Goal: Information Seeking & Learning: Learn about a topic

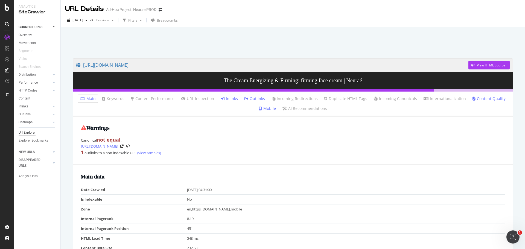
click at [35, 131] on div "Url Explorer" at bounding box center [27, 133] width 17 height 6
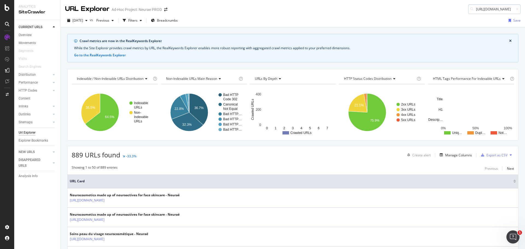
scroll to position [0, 35]
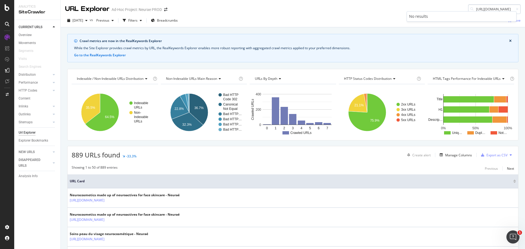
click at [501, 8] on input "[URL][DOMAIN_NAME]" at bounding box center [494, 9] width 52 height 10
type input "[URL][DOMAIN_NAME]"
click at [451, 15] on div "No results" at bounding box center [461, 16] width 105 height 5
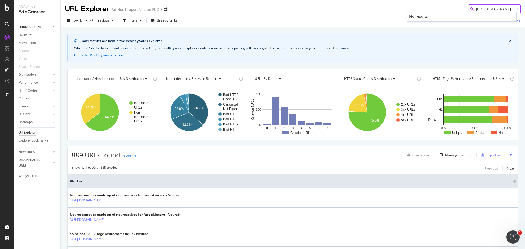
click at [490, 6] on input "[URL][DOMAIN_NAME]" at bounding box center [494, 9] width 52 height 10
click at [516, 9] on icon at bounding box center [517, 9] width 2 height 3
click at [505, 9] on input at bounding box center [494, 9] width 52 height 10
paste input "[URL][DOMAIN_NAME][DOMAIN_NAME]"
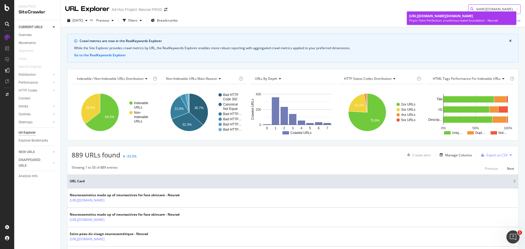
type input "[URL][DOMAIN_NAME][DOMAIN_NAME]"
click at [439, 18] on span "[URL][DOMAIN_NAME][DOMAIN_NAME]" at bounding box center [441, 16] width 64 height 5
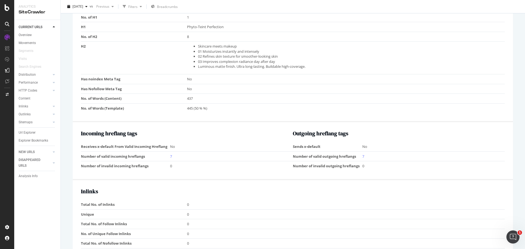
scroll to position [394, 0]
click at [171, 155] on link "7" at bounding box center [171, 157] width 2 height 5
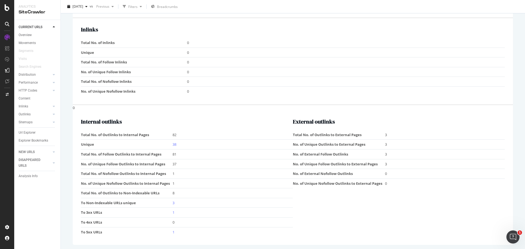
scroll to position [558, 0]
click at [174, 144] on link "38" at bounding box center [174, 142] width 4 height 5
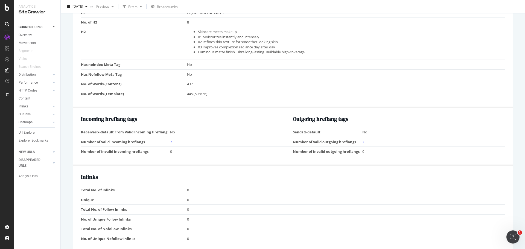
scroll to position [410, 0]
click at [171, 141] on link "7" at bounding box center [171, 141] width 2 height 5
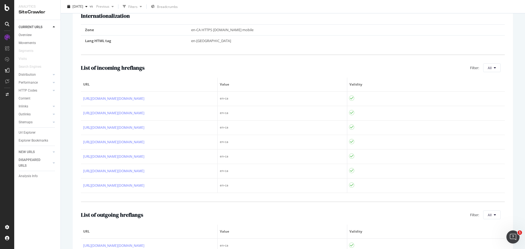
scroll to position [109, 0]
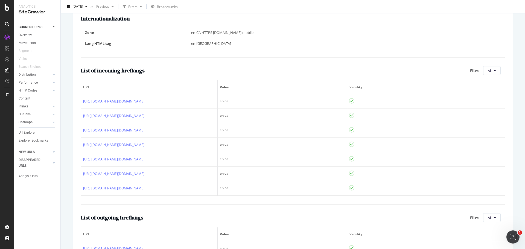
drag, startPoint x: 32, startPoint y: 134, endPoint x: 39, endPoint y: 136, distance: 7.3
click at [32, 134] on div "Url Explorer" at bounding box center [27, 133] width 17 height 6
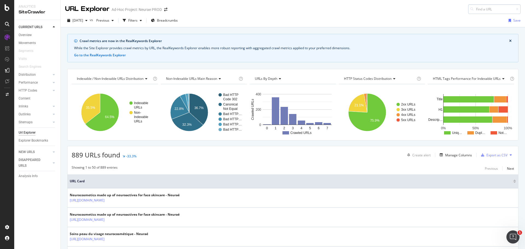
click at [479, 9] on input at bounding box center [494, 9] width 52 height 10
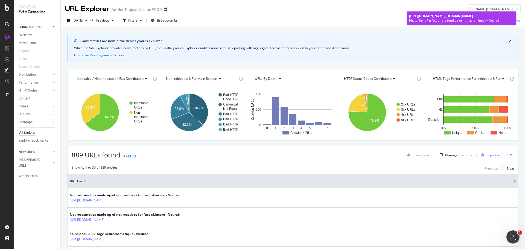
type input "[URL][DOMAIN_NAME][DOMAIN_NAME]"
click at [452, 23] on div "Phyto-Teint Perfection : le fond de teint mat lumineux - Neuraé" at bounding box center [461, 20] width 105 height 4
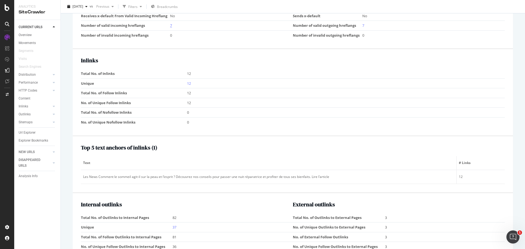
scroll to position [519, 0]
click at [189, 84] on link "12" at bounding box center [189, 83] width 4 height 5
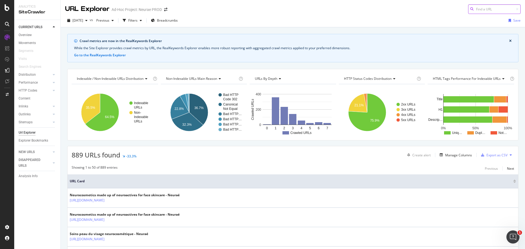
paste input "[URL][DOMAIN_NAME][DOMAIN_NAME]"
type input "[URL][DOMAIN_NAME][DOMAIN_NAME]"
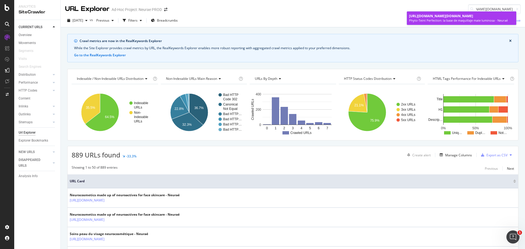
scroll to position [0, 0]
click at [469, 23] on div "Phyto-Teint Perfection: la base de maquillaje mate luminosa - Neuraé" at bounding box center [461, 20] width 105 height 4
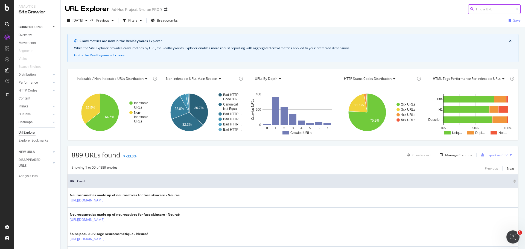
click at [495, 9] on input at bounding box center [494, 9] width 52 height 10
paste input "[URL][DOMAIN_NAME][DOMAIN_NAME]"
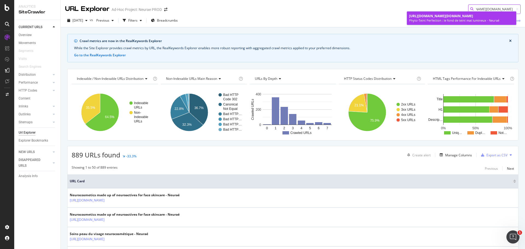
type input "[URL][DOMAIN_NAME][DOMAIN_NAME]"
click at [440, 18] on span "[URL][DOMAIN_NAME][DOMAIN_NAME]" at bounding box center [441, 16] width 64 height 5
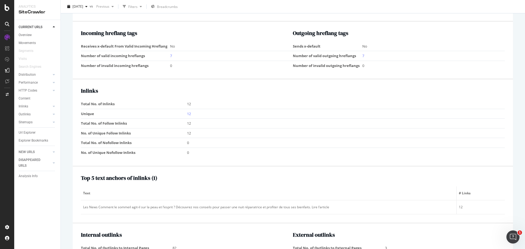
scroll to position [492, 0]
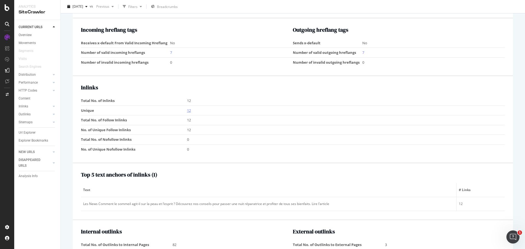
click at [189, 109] on link "12" at bounding box center [189, 110] width 4 height 5
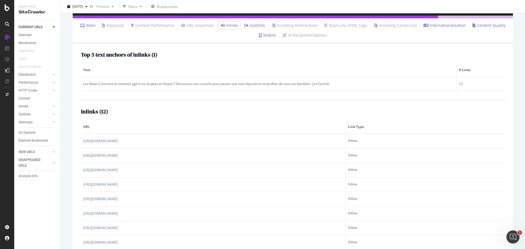
scroll to position [95, 0]
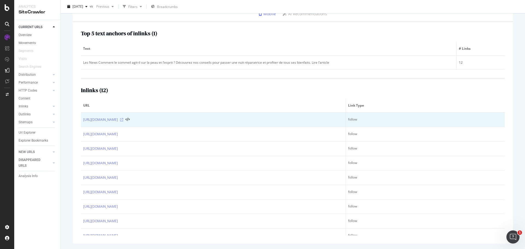
click at [123, 119] on icon at bounding box center [121, 119] width 3 height 3
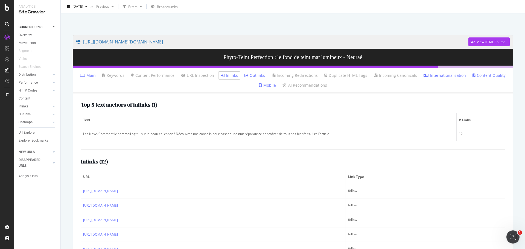
scroll to position [0, 0]
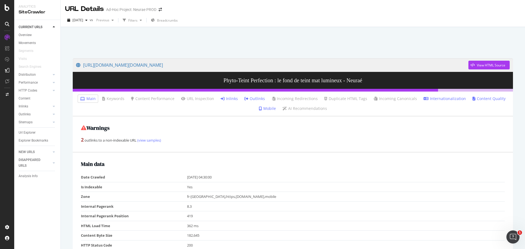
drag, startPoint x: 30, startPoint y: 133, endPoint x: 210, endPoint y: 134, distance: 180.9
click at [30, 133] on div "Url Explorer" at bounding box center [27, 133] width 17 height 6
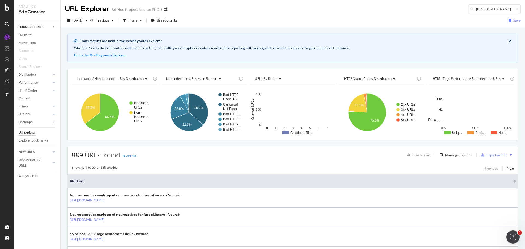
scroll to position [0, 10]
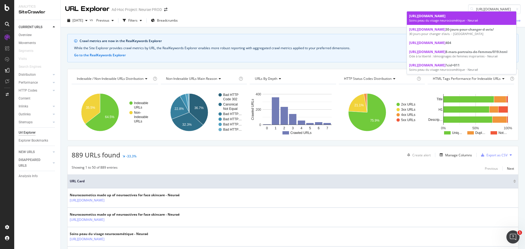
type input "[URL][DOMAIN_NAME]"
click at [433, 18] on div "Soins peau du visage neurocosmétique - Neuraé" at bounding box center [461, 20] width 105 height 4
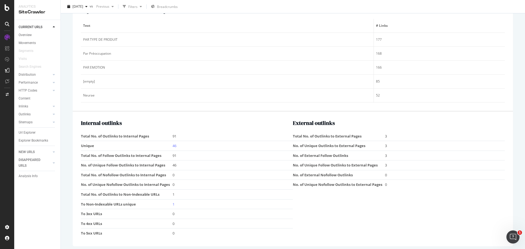
scroll to position [659, 0]
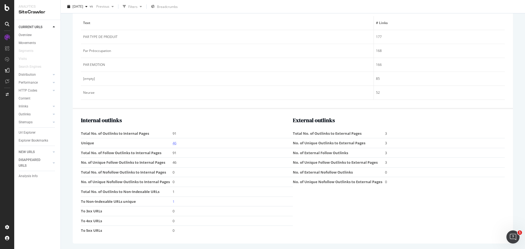
click at [174, 141] on link "46" at bounding box center [174, 142] width 4 height 5
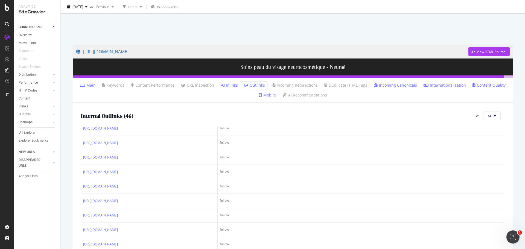
scroll to position [13, 0]
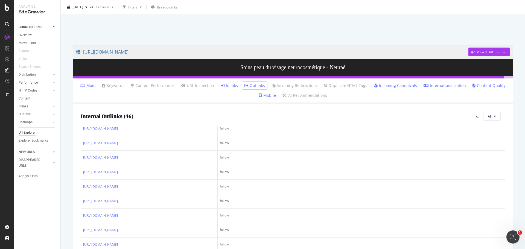
drag, startPoint x: 27, startPoint y: 133, endPoint x: 30, endPoint y: 133, distance: 3.3
click at [27, 133] on div "Url Explorer" at bounding box center [27, 133] width 17 height 6
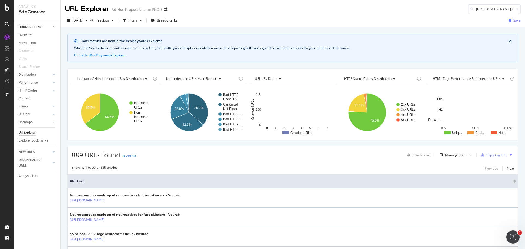
scroll to position [0, 109]
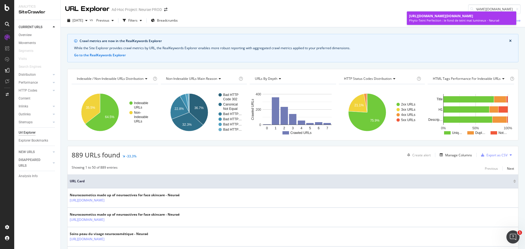
type input "[URL][DOMAIN_NAME][DOMAIN_NAME]"
click at [479, 23] on div "Phyto-Teint Perfection : le fond de teint mat lumineux - Neuraé" at bounding box center [461, 20] width 105 height 4
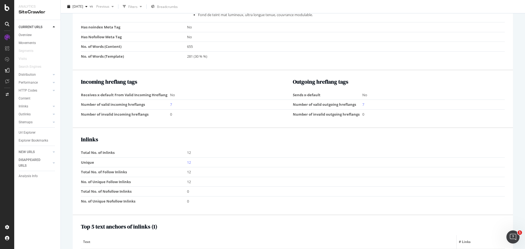
scroll to position [465, 0]
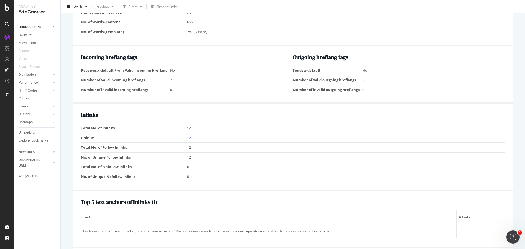
click at [187, 140] on td "12" at bounding box center [346, 138] width 318 height 10
click at [190, 138] on td "12" at bounding box center [346, 138] width 318 height 10
click at [188, 138] on link "12" at bounding box center [189, 137] width 4 height 5
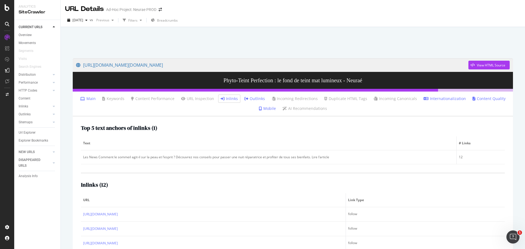
scroll to position [95, 0]
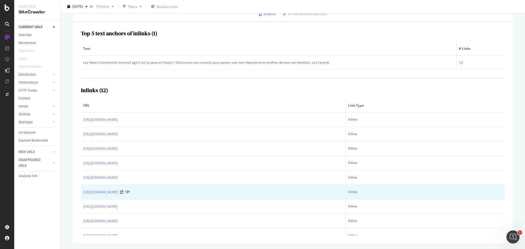
drag, startPoint x: 83, startPoint y: 188, endPoint x: 142, endPoint y: 197, distance: 59.8
click at [142, 197] on td "[URL][DOMAIN_NAME]" at bounding box center [213, 192] width 265 height 14
click at [123, 193] on icon at bounding box center [121, 191] width 3 height 3
